Goal: Check status: Check status

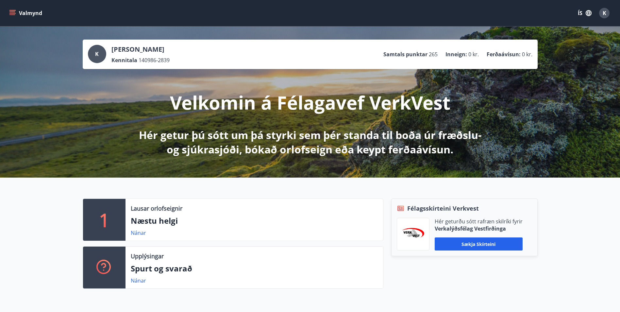
click at [13, 13] on icon "menu" at bounding box center [12, 13] width 7 height 1
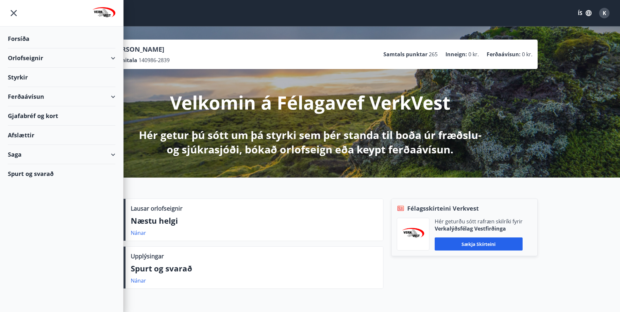
click at [111, 153] on div "Saga" at bounding box center [62, 154] width 108 height 19
click at [22, 239] on div "Styrkjasaga" at bounding box center [61, 240] width 97 height 14
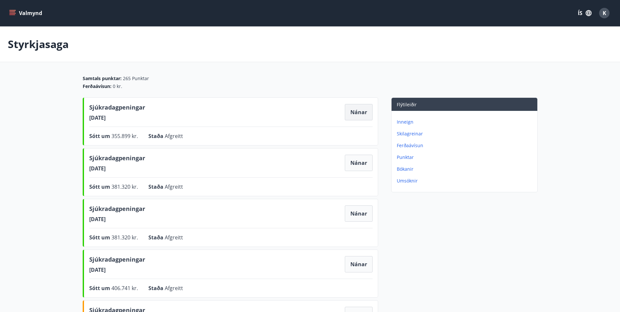
click at [359, 111] on button "Nánar" at bounding box center [359, 112] width 28 height 16
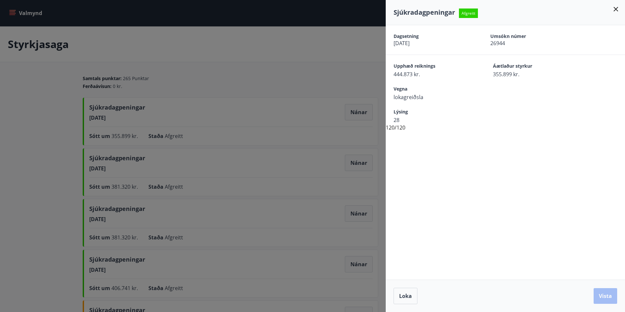
click at [616, 8] on icon at bounding box center [616, 9] width 8 height 8
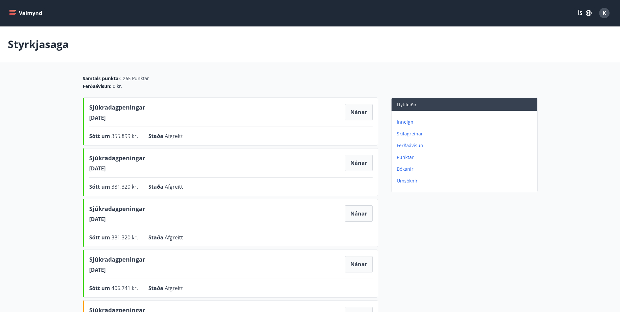
click at [10, 14] on icon "menu" at bounding box center [12, 13] width 7 height 7
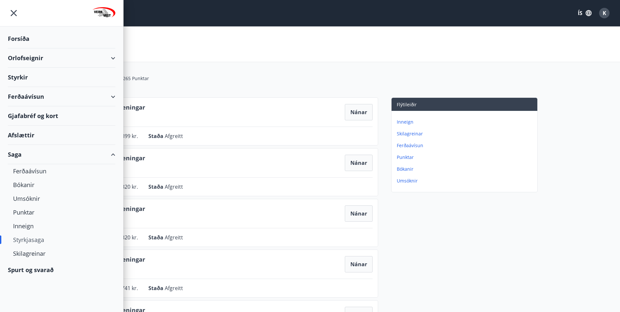
click at [216, 75] on main "Styrkjasaga Samtals punktar : 265 Punktar Ferðaávísun : 0 kr. Sjúkradagpeningar…" at bounding box center [310, 289] width 620 height 527
